Goal: Task Accomplishment & Management: Use online tool/utility

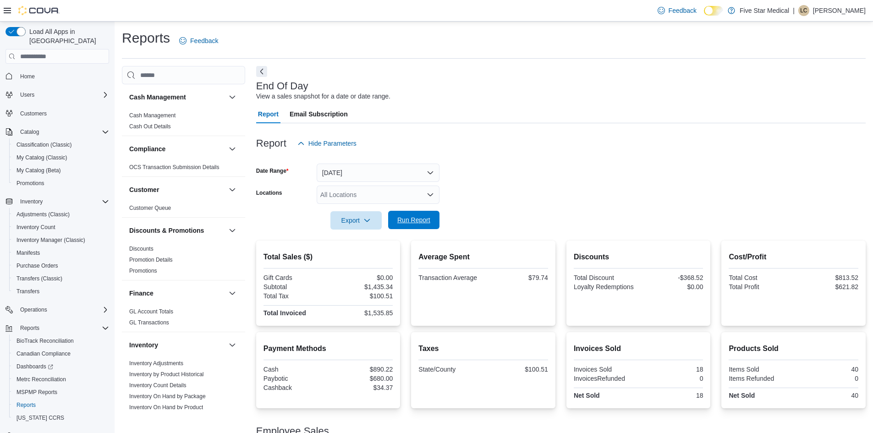
click at [413, 218] on span "Run Report" at bounding box center [413, 219] width 33 height 9
click at [407, 220] on span "Run Report" at bounding box center [413, 219] width 33 height 9
click at [421, 216] on span "Run Report" at bounding box center [413, 219] width 33 height 9
click at [403, 222] on span "Run Report" at bounding box center [413, 219] width 33 height 9
click at [559, 156] on div at bounding box center [561, 158] width 610 height 11
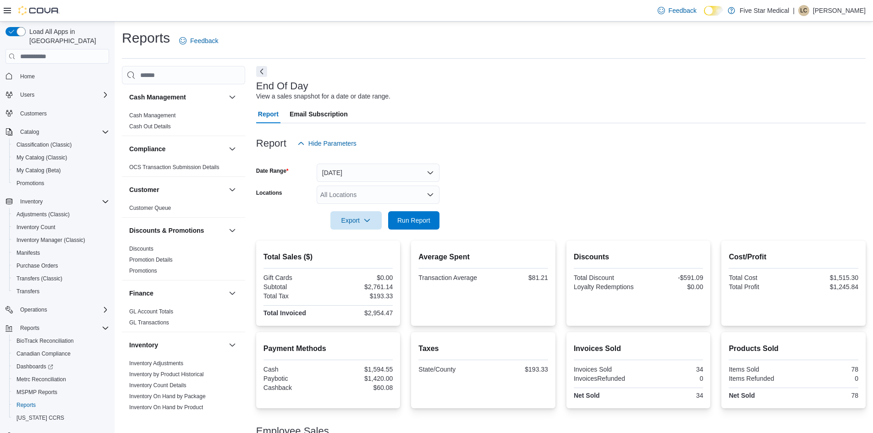
click at [601, 180] on form "Date Range [DATE] Locations All Locations Export Run Report" at bounding box center [561, 191] width 610 height 77
click at [415, 216] on span "Run Report" at bounding box center [413, 219] width 33 height 9
click at [419, 219] on span "Run Report" at bounding box center [413, 219] width 33 height 9
click at [541, 196] on form "Date Range [DATE] Locations All Locations Export Run Report" at bounding box center [561, 191] width 610 height 77
click at [434, 220] on span "Run Report" at bounding box center [414, 220] width 40 height 18
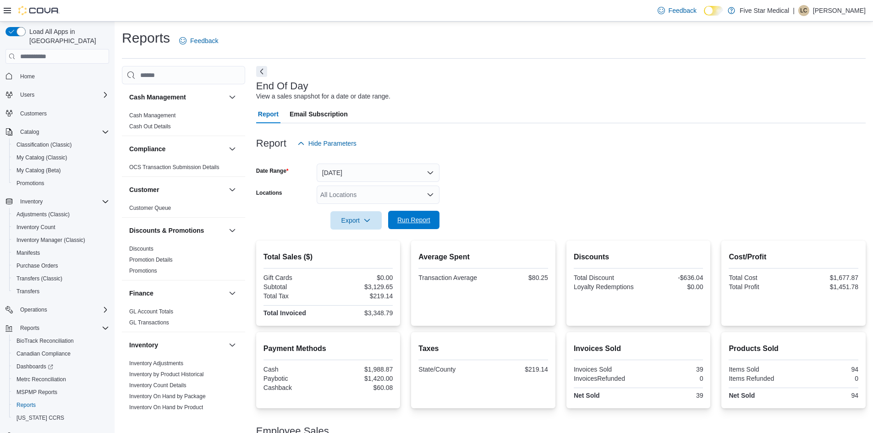
click at [418, 225] on span "Run Report" at bounding box center [413, 219] width 33 height 9
click at [416, 220] on span "Run Report" at bounding box center [413, 219] width 33 height 9
click at [415, 218] on span "Run Report" at bounding box center [413, 219] width 33 height 9
click at [568, 142] on div "Report Hide Parameters" at bounding box center [561, 143] width 610 height 18
click at [417, 226] on span "Run Report" at bounding box center [414, 220] width 40 height 18
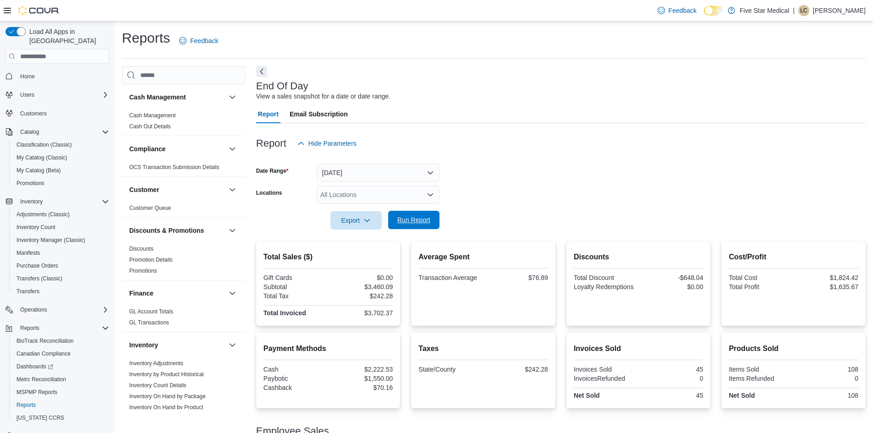
click at [413, 218] on span "Run Report" at bounding box center [413, 219] width 33 height 9
click at [534, 174] on form "Date Range [DATE] Locations All Locations Export Run Report" at bounding box center [561, 191] width 610 height 77
